Goal: Task Accomplishment & Management: Use online tool/utility

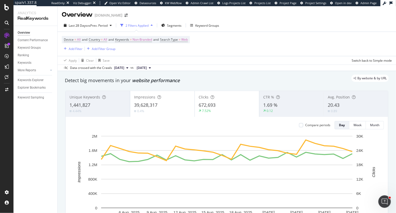
click at [272, 107] on span "1.69 %" at bounding box center [270, 105] width 14 height 6
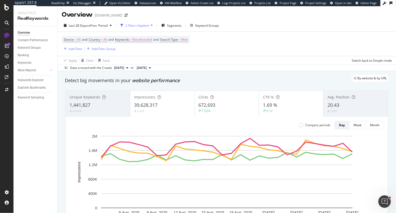
click at [221, 105] on div "672,693" at bounding box center [227, 105] width 57 height 7
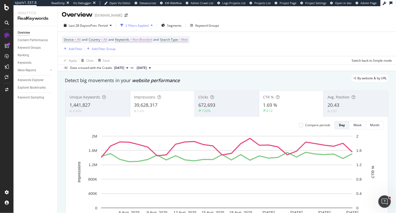
click at [158, 110] on div "0.4%" at bounding box center [162, 111] width 57 height 5
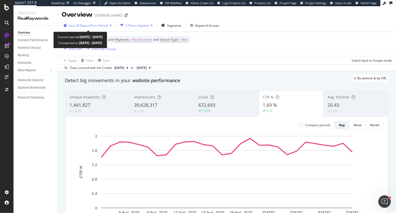
click at [89, 30] on button "Last 28 Days vs Prev. Period" at bounding box center [88, 25] width 52 height 8
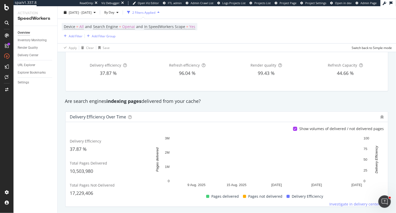
scroll to position [37, 0]
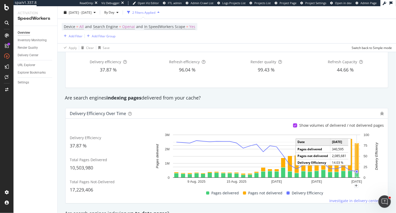
click at [357, 151] on icon "A chart." at bounding box center [357, 156] width 0 height 43
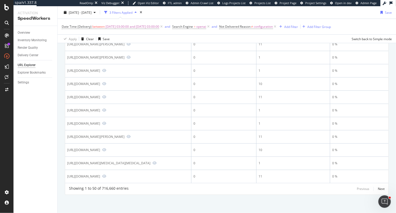
scroll to position [975, 0]
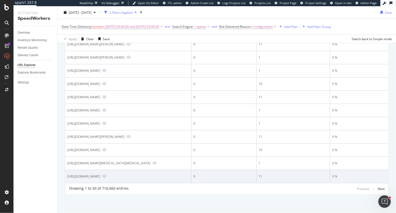
drag, startPoint x: 121, startPoint y: 166, endPoint x: 168, endPoint y: 167, distance: 47.0
click at [100, 174] on div "https://www.sigmaaldrich.com/MX/es/search/5-%5B(chloroacetyl)amino%5D-2-hydroxy…" at bounding box center [83, 176] width 33 height 4
click at [106, 176] on icon "Preview https://www.sigmaaldrich.com/MX/es/search/5-%5B(chloroacetyl)amino%5D-2…" at bounding box center [104, 177] width 4 height 4
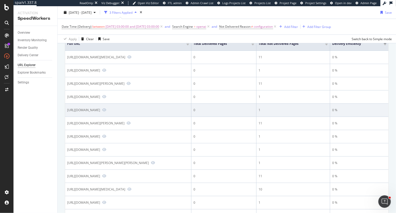
scroll to position [47, 0]
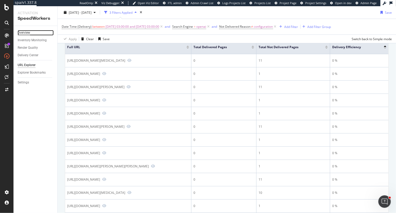
click at [24, 33] on div "Overview" at bounding box center [24, 32] width 12 height 5
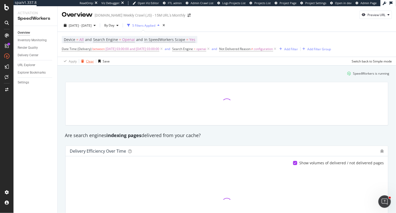
click at [84, 62] on div "button" at bounding box center [82, 61] width 7 height 3
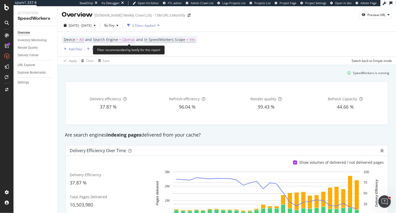
click at [128, 40] on span "Openai" at bounding box center [128, 39] width 13 height 7
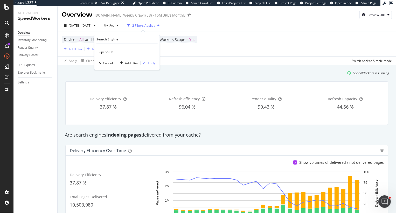
click at [103, 51] on span "OpenAI" at bounding box center [104, 52] width 11 height 4
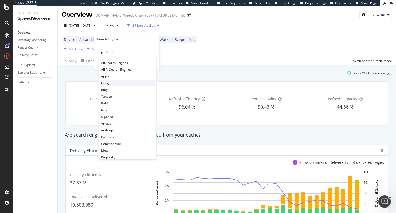
click at [107, 85] on span "Google" at bounding box center [106, 83] width 10 height 4
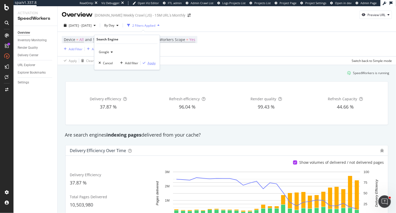
click at [147, 63] on div "button" at bounding box center [144, 63] width 7 height 3
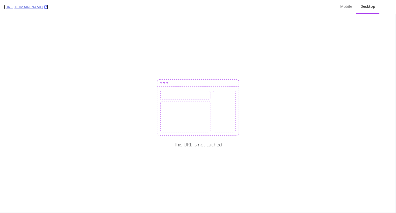
click at [48, 8] on link "[URL][DOMAIN_NAME]" at bounding box center [26, 6] width 44 height 5
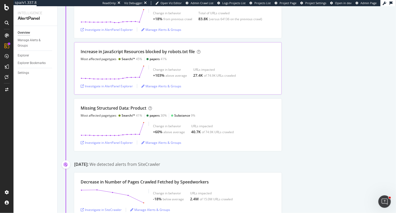
scroll to position [180, 0]
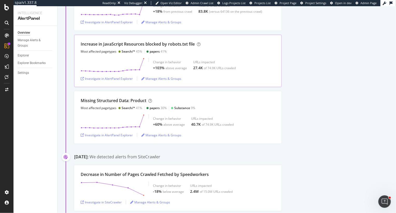
click at [100, 44] on div "Increase in JavaScript Resources blocked by robots.txt file" at bounding box center [138, 44] width 114 height 6
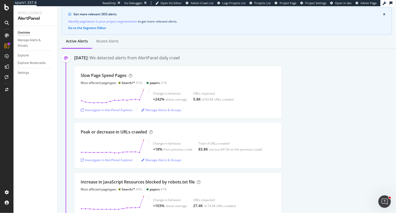
scroll to position [0, 0]
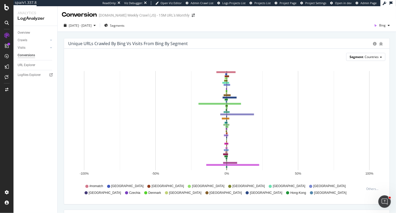
click at [369, 55] on span "Countries" at bounding box center [372, 57] width 14 height 4
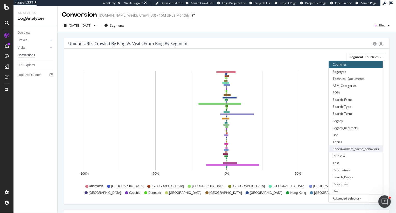
click at [358, 150] on div "Speedworkers_cache_behaviors" at bounding box center [356, 149] width 54 height 7
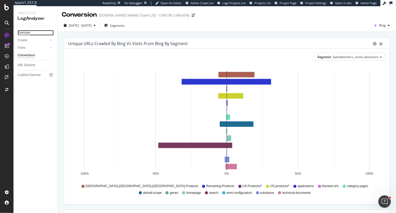
click at [27, 32] on div "Overview" at bounding box center [24, 32] width 12 height 5
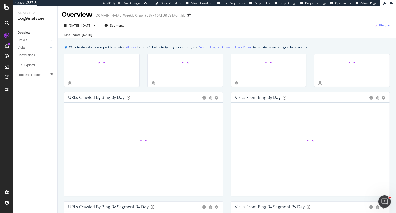
click at [383, 24] on span "Bing" at bounding box center [382, 25] width 6 height 4
click at [357, 29] on span "OpenAI" at bounding box center [358, 30] width 19 height 5
click at [122, 26] on span "Segments" at bounding box center [117, 25] width 15 height 4
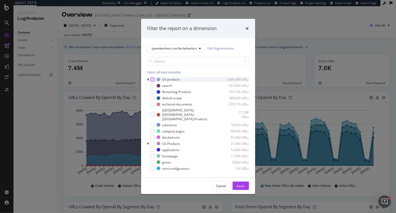
click at [152, 82] on div "modal" at bounding box center [153, 80] width 4 height 4
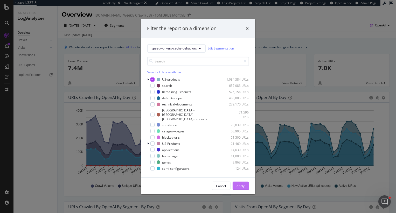
click at [234, 182] on button "Apply" at bounding box center [241, 186] width 16 height 8
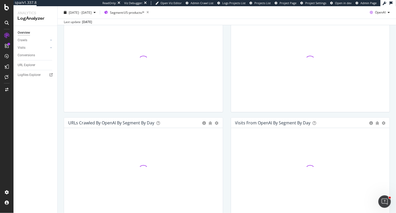
scroll to position [105, 0]
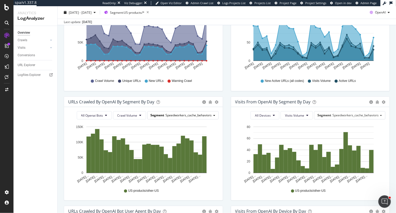
click at [211, 114] on span "Speedworkers_cache_behaviors" at bounding box center [189, 115] width 46 height 4
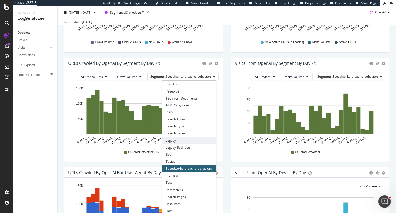
scroll to position [150, 0]
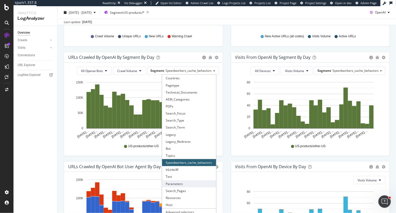
click at [177, 183] on div "Parameters" at bounding box center [189, 184] width 54 height 7
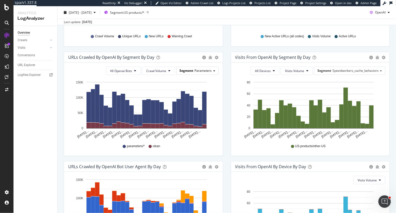
click at [205, 70] on span "Parameters" at bounding box center [203, 71] width 17 height 4
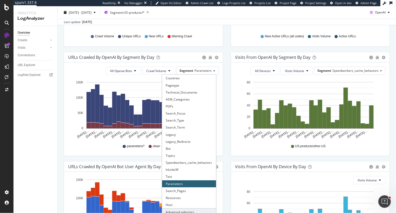
click at [176, 211] on div "Advanced selector >" at bounding box center [189, 212] width 54 height 7
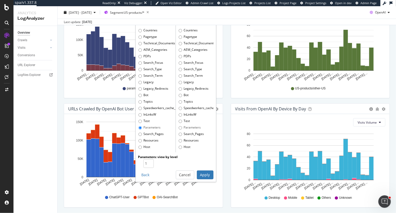
scroll to position [211, 0]
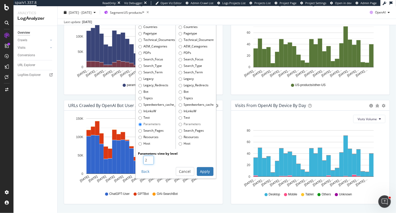
type input "2"
click at [149, 158] on input "2" at bounding box center [149, 160] width 10 height 9
click at [208, 169] on button "Apply" at bounding box center [205, 171] width 17 height 9
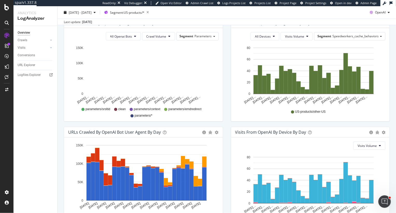
scroll to position [184, 0]
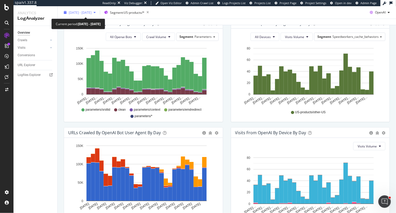
click at [92, 11] on span "2025 Jun. 24th - Jul. 21st" at bounding box center [80, 12] width 23 height 4
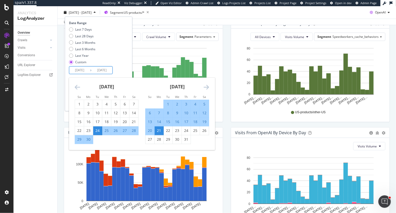
click at [105, 71] on input "2025/07/21" at bounding box center [102, 70] width 21 height 7
click at [207, 89] on icon "Move forward to switch to the next month." at bounding box center [206, 87] width 5 height 6
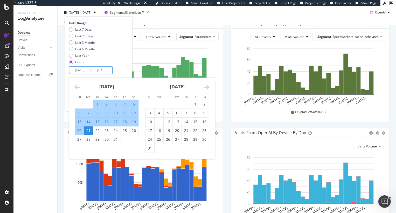
click at [207, 89] on icon "Move forward to switch to the next month." at bounding box center [206, 87] width 5 height 6
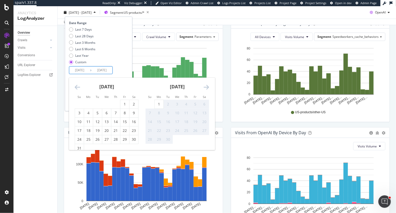
click at [207, 89] on icon "Move forward to switch to the next month." at bounding box center [206, 87] width 5 height 6
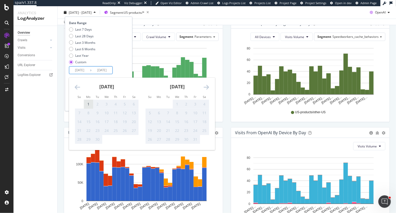
click at [86, 107] on div "1" at bounding box center [88, 104] width 9 height 9
type input "2025/09/01"
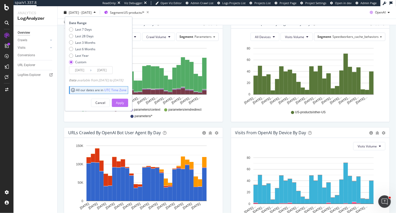
click at [124, 105] on div "Apply" at bounding box center [120, 103] width 8 height 8
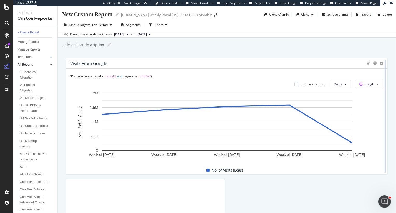
click at [384, 64] on div at bounding box center [385, 116] width 5 height 117
click at [381, 64] on icon at bounding box center [382, 64] width 4 height 4
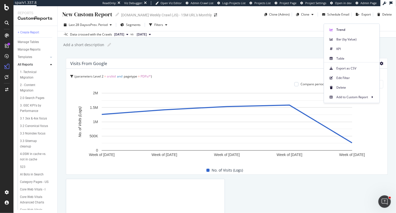
click at [239, 51] on div "New Custom Report New Custom Report [DOMAIN_NAME] Weekly Crawl (JS) - 15M URL's…" at bounding box center [227, 109] width 339 height 207
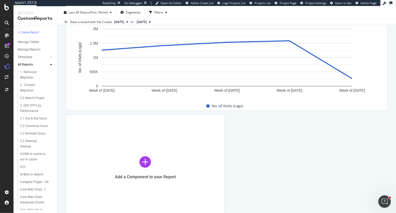
scroll to position [96, 0]
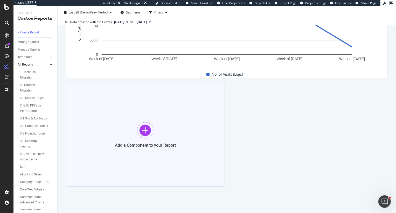
click at [142, 132] on div at bounding box center [145, 130] width 17 height 17
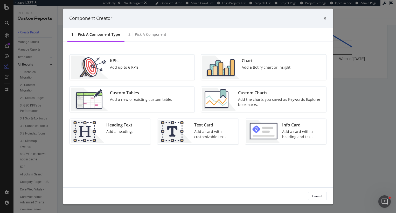
click at [244, 63] on div "Chart" at bounding box center [267, 61] width 50 height 6
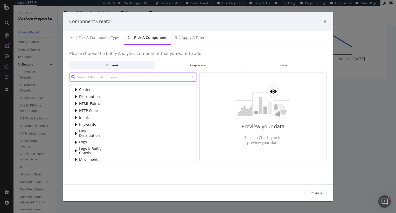
click at [113, 77] on input "modal" at bounding box center [133, 77] width 127 height 9
click at [85, 144] on span "Logs" at bounding box center [90, 142] width 23 height 4
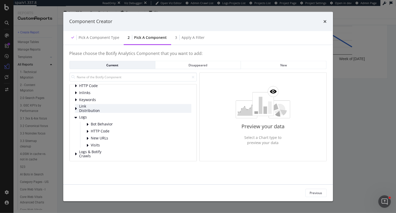
scroll to position [26, 0]
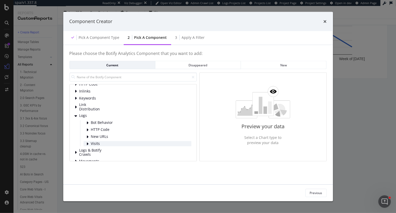
click at [106, 144] on span "Visits" at bounding box center [102, 144] width 23 height 4
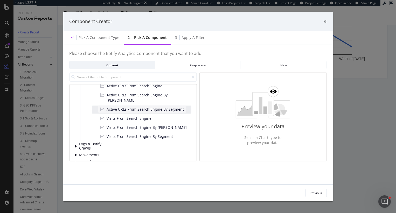
scroll to position [94, 0]
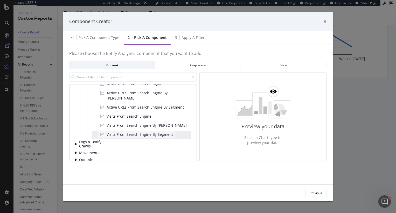
click at [150, 132] on span "Visits From Search Engine By Segment" at bounding box center [140, 134] width 66 height 5
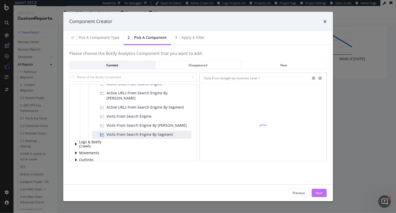
click at [318, 193] on div "Next" at bounding box center [319, 193] width 7 height 4
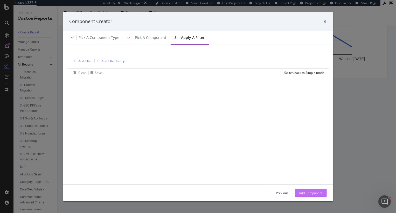
click at [318, 193] on div "Add Component" at bounding box center [310, 193] width 23 height 4
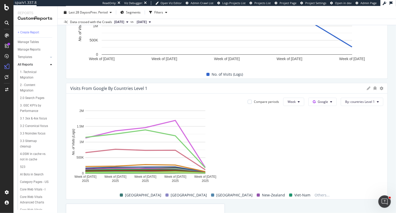
drag, startPoint x: 222, startPoint y: 99, endPoint x: 396, endPoint y: 108, distance: 174.4
click at [396, 108] on div "New Custom Report New Custom Report sigmaaldrich.com Weekly Crawl (JS) - 15M UR…" at bounding box center [227, 109] width 339 height 207
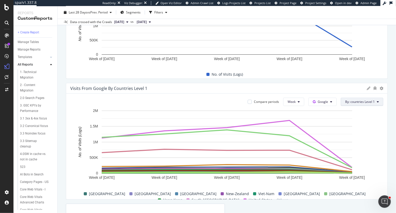
click at [358, 99] on button "By: countries Level 1" at bounding box center [362, 102] width 43 height 8
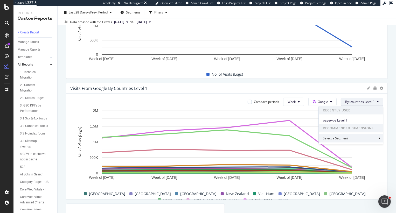
click at [337, 136] on div "Select a Segment" at bounding box center [336, 138] width 26 height 4
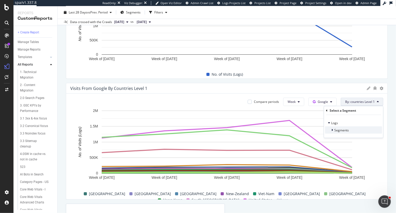
click at [338, 132] on span "Segments" at bounding box center [342, 130] width 15 height 4
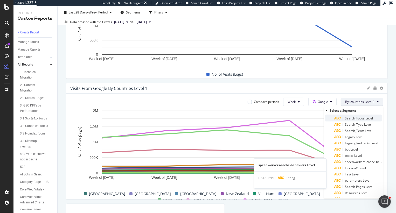
scroll to position [55, 0]
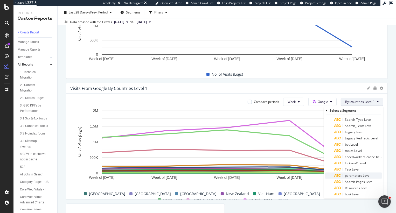
click at [350, 176] on span "parameters Level" at bounding box center [357, 176] width 25 height 4
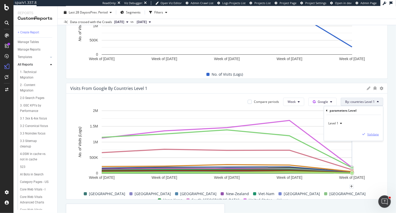
click at [367, 134] on div "button" at bounding box center [363, 134] width 7 height 3
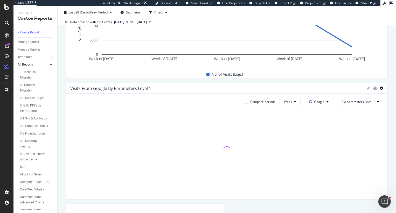
click at [382, 88] on icon at bounding box center [382, 89] width 4 height 4
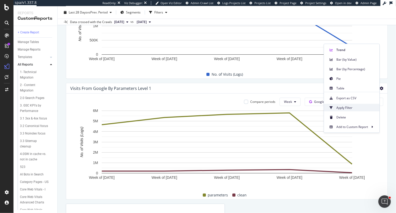
click at [350, 110] on div "Apply Filter" at bounding box center [352, 108] width 56 height 8
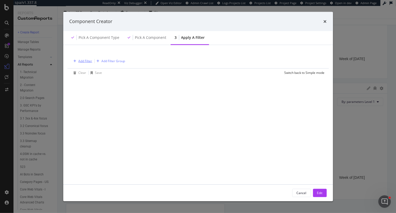
click at [83, 62] on div "Add Filter" at bounding box center [86, 61] width 14 height 4
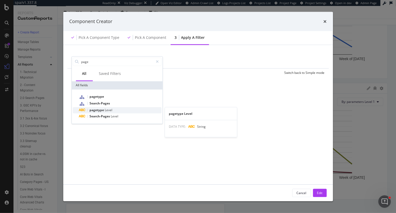
type input "page"
click at [98, 111] on span "pagetype" at bounding box center [97, 110] width 15 height 4
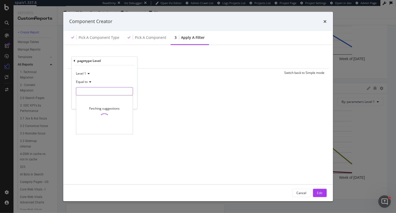
click at [92, 90] on input "modal" at bounding box center [104, 91] width 57 height 8
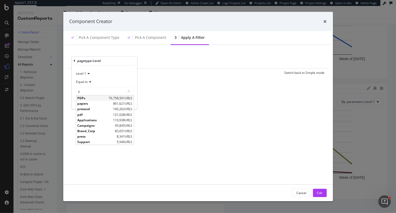
click at [103, 98] on span "PDPs" at bounding box center [92, 98] width 30 height 4
type input "PDPs"
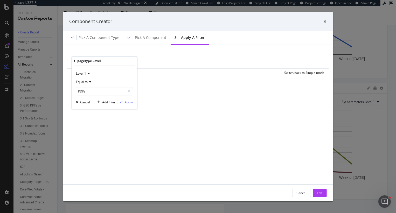
click at [129, 103] on div "Apply" at bounding box center [129, 102] width 8 height 4
click at [318, 192] on div "Edit" at bounding box center [319, 193] width 5 height 4
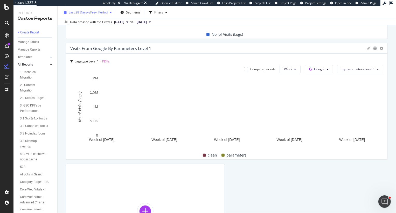
scroll to position [137, 0]
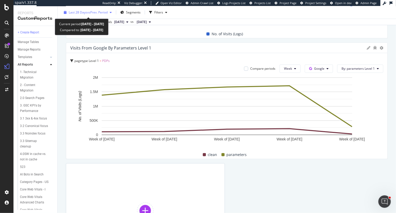
click at [78, 13] on span "Last 28 Days" at bounding box center [78, 12] width 18 height 4
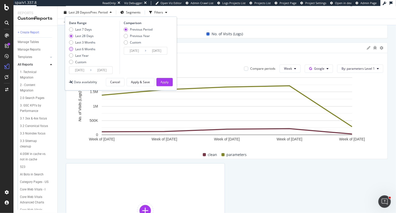
click at [83, 50] on div "Last 6 Months" at bounding box center [85, 49] width 20 height 4
type input "2025/03/02"
type input "2024/08/29"
type input "2025/03/01"
click at [163, 80] on div "Apply" at bounding box center [165, 82] width 8 height 4
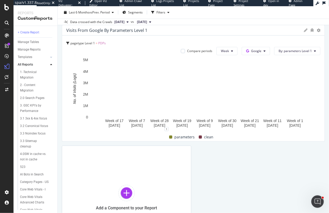
scroll to position [149, 0]
